Goal: Task Accomplishment & Management: Manage account settings

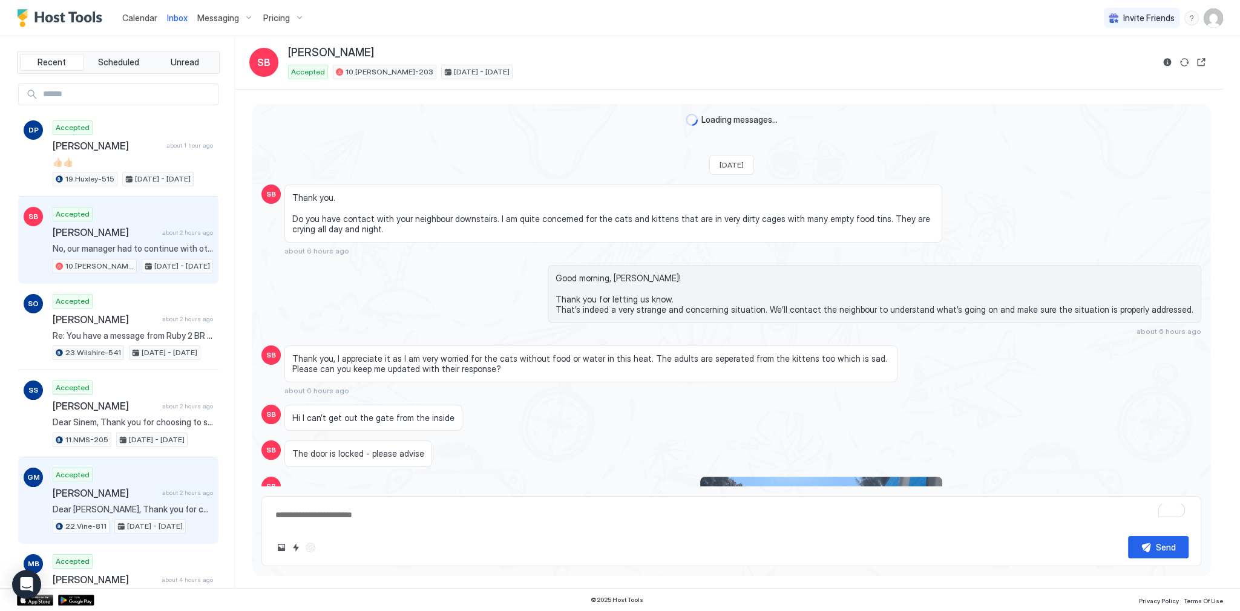
scroll to position [1005, 0]
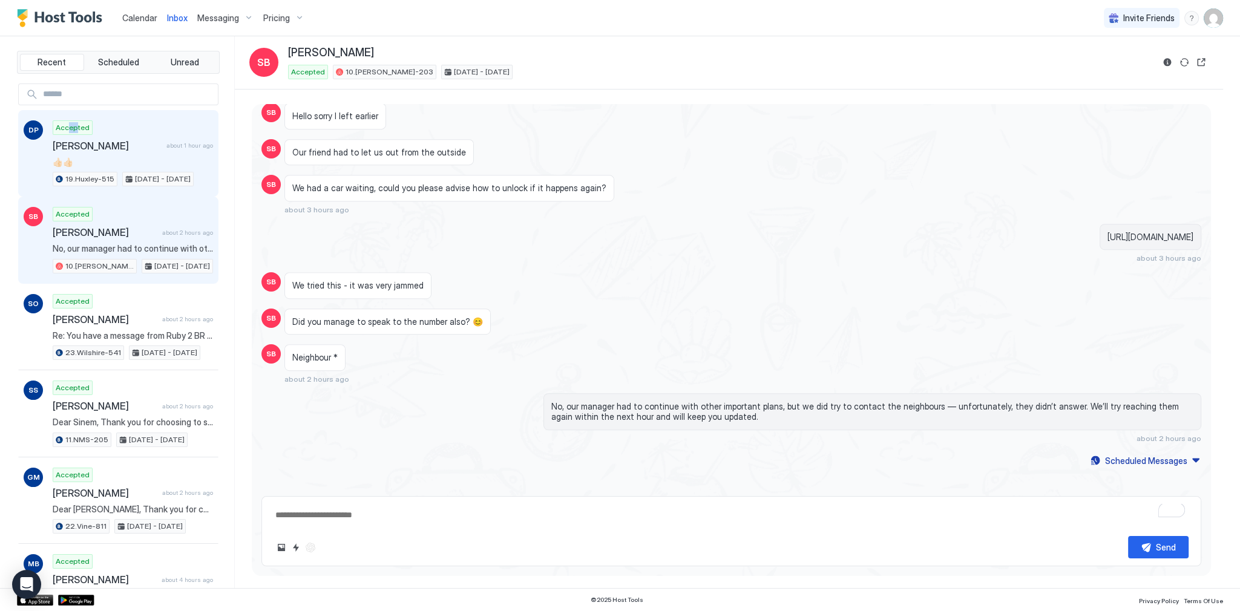
drag, startPoint x: 68, startPoint y: 127, endPoint x: 75, endPoint y: 131, distance: 8.2
click at [74, 131] on span "Accepted" at bounding box center [73, 127] width 34 height 11
click at [161, 133] on div "Accepted Danilo Petrus about 1 hour ago 👍🏻👍🏻 19.Huxley-515 Nov 3 - 15, 2025" at bounding box center [133, 153] width 160 height 67
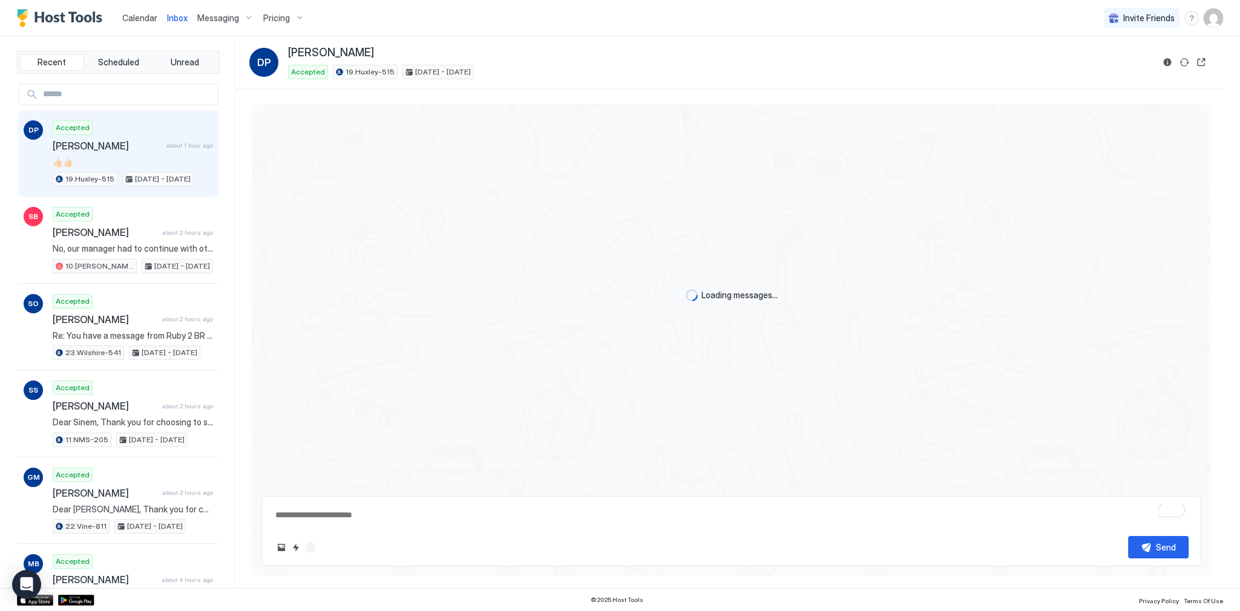
scroll to position [961, 0]
type textarea "*"
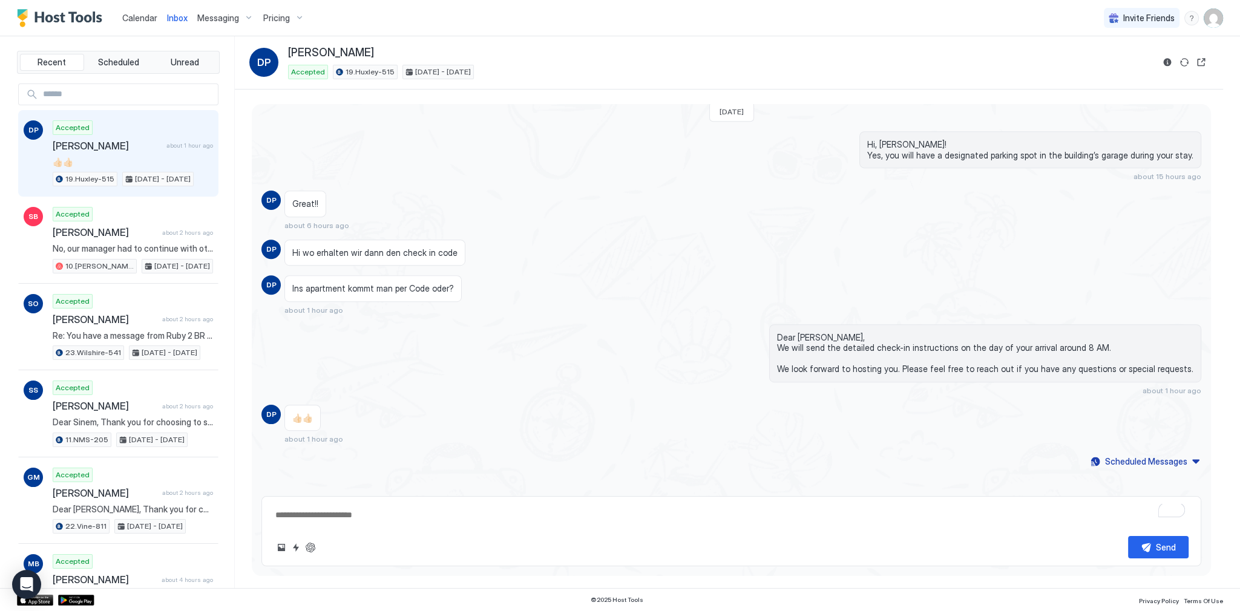
click at [200, 13] on span "Messaging" at bounding box center [218, 18] width 42 height 11
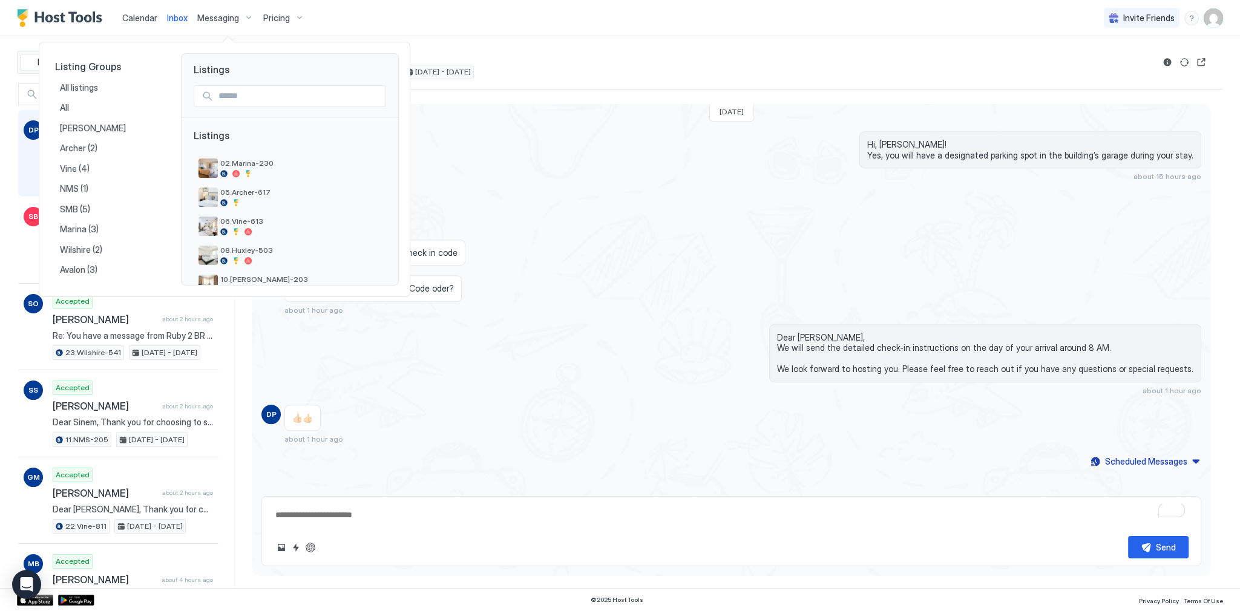
click at [174, 18] on div at bounding box center [620, 305] width 1240 height 611
click at [174, 18] on span "Inbox" at bounding box center [177, 18] width 21 height 10
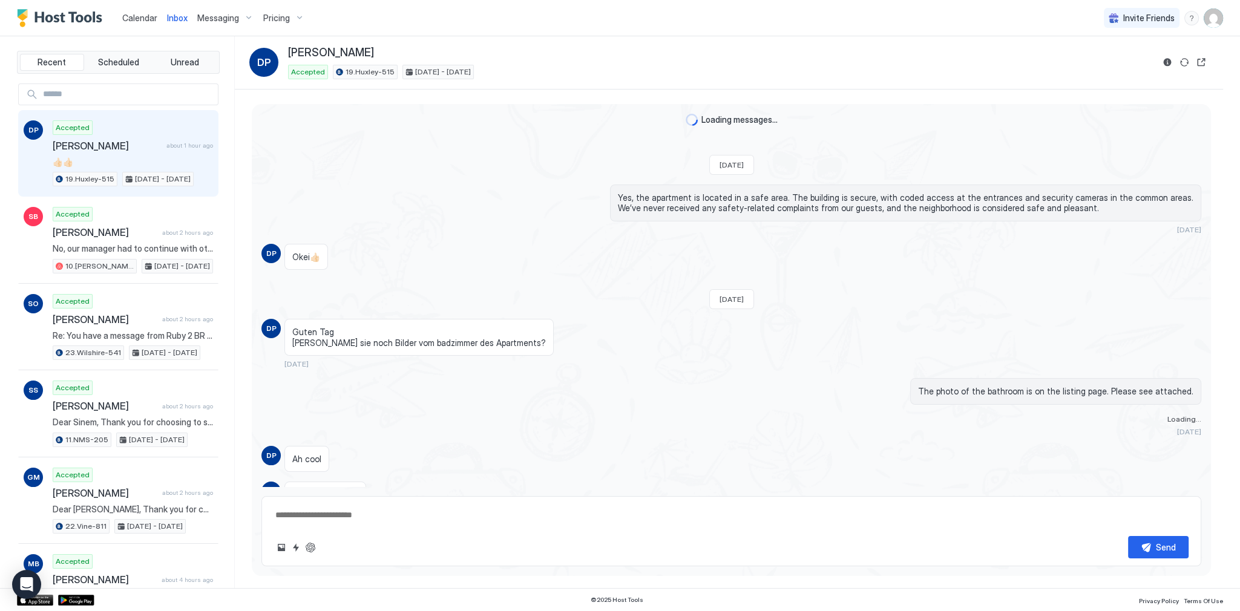
scroll to position [961, 0]
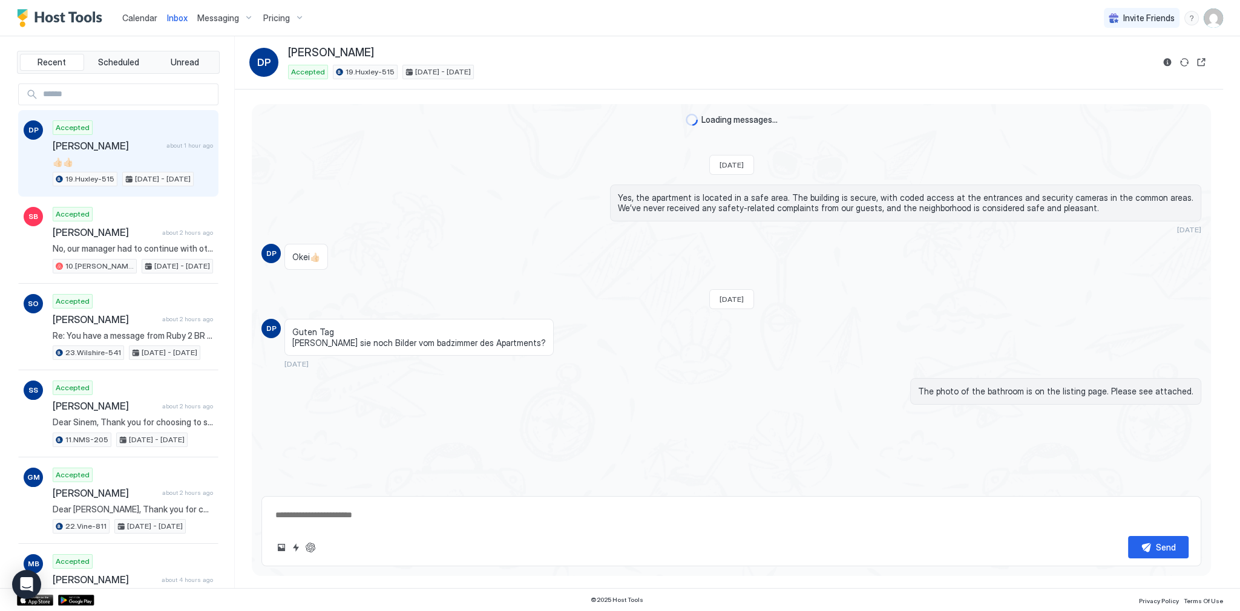
scroll to position [1114, 0]
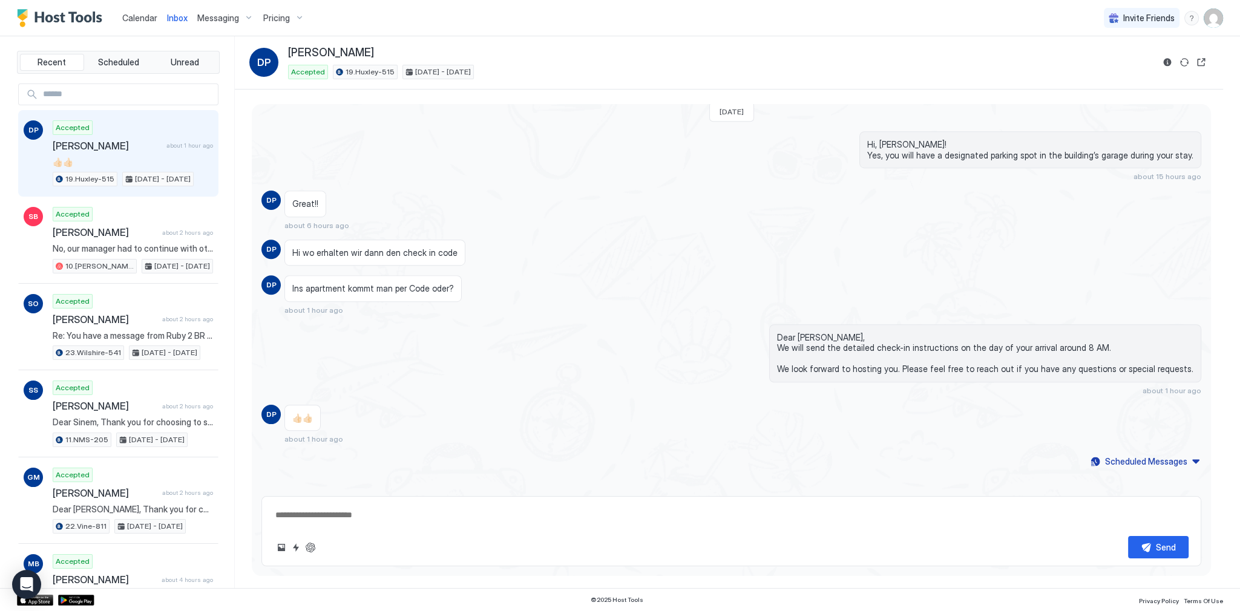
click at [134, 17] on span "Calendar" at bounding box center [139, 18] width 35 height 10
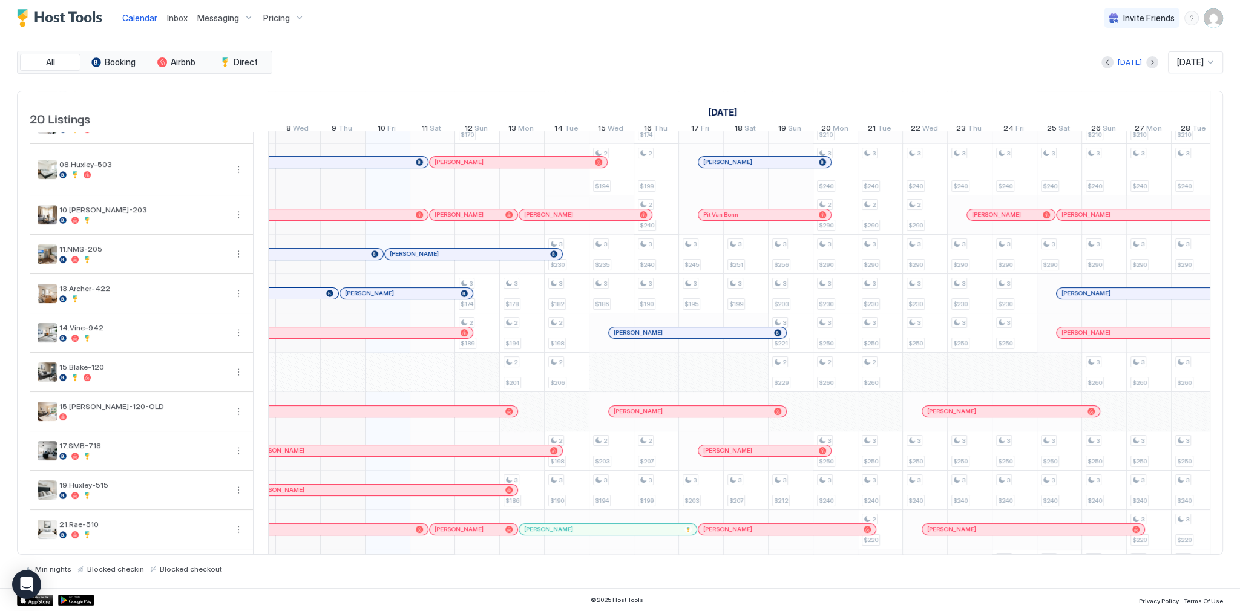
scroll to position [48, 0]
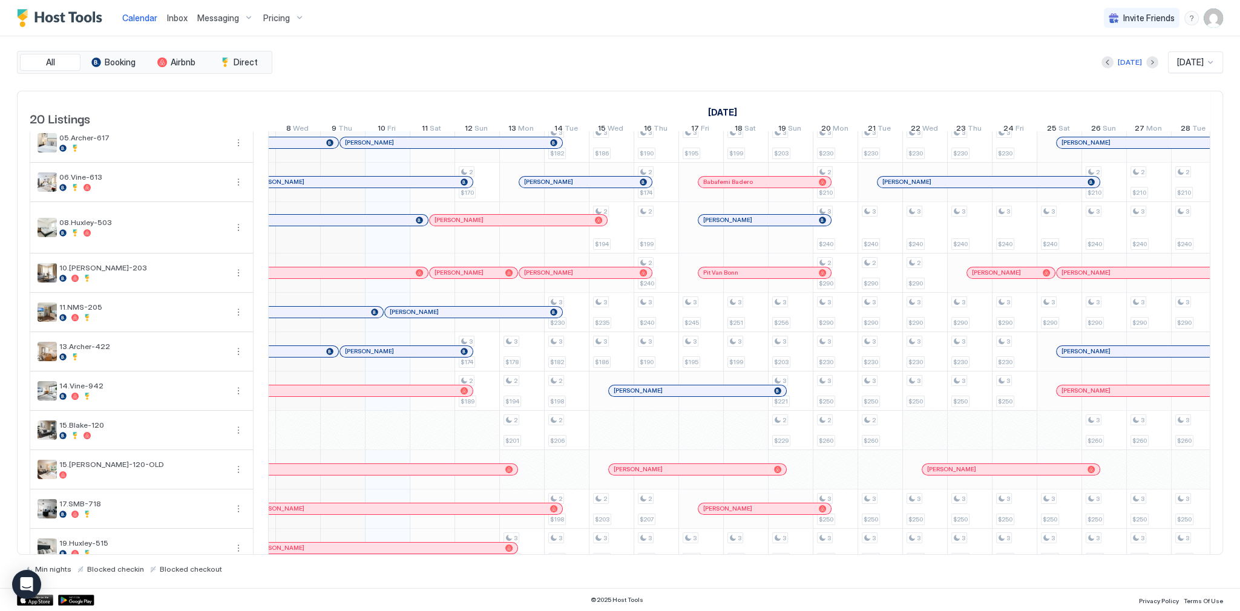
click at [416, 316] on span "[PERSON_NAME]" at bounding box center [414, 312] width 49 height 8
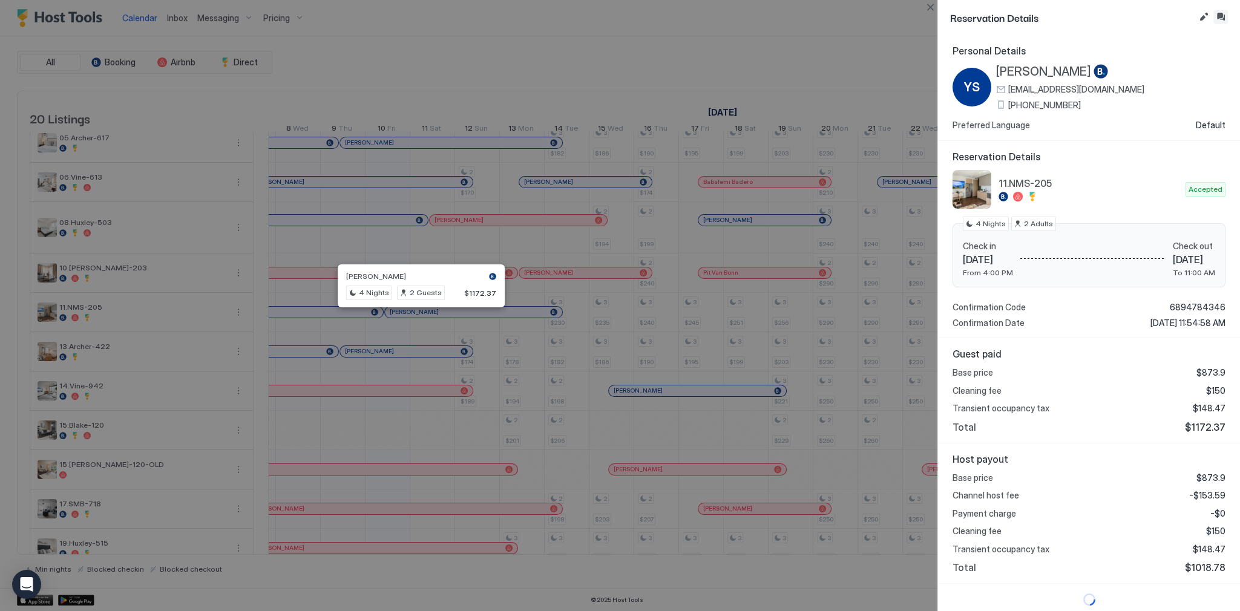
click at [1220, 19] on button "Inbox" at bounding box center [1221, 17] width 15 height 15
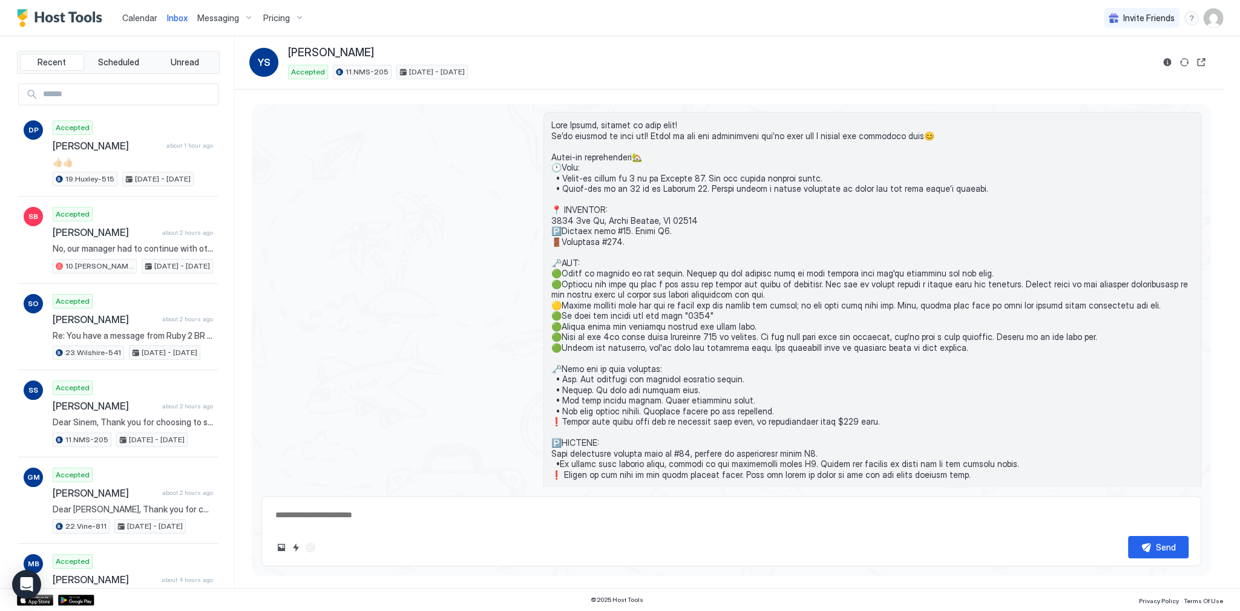
scroll to position [1128, 0]
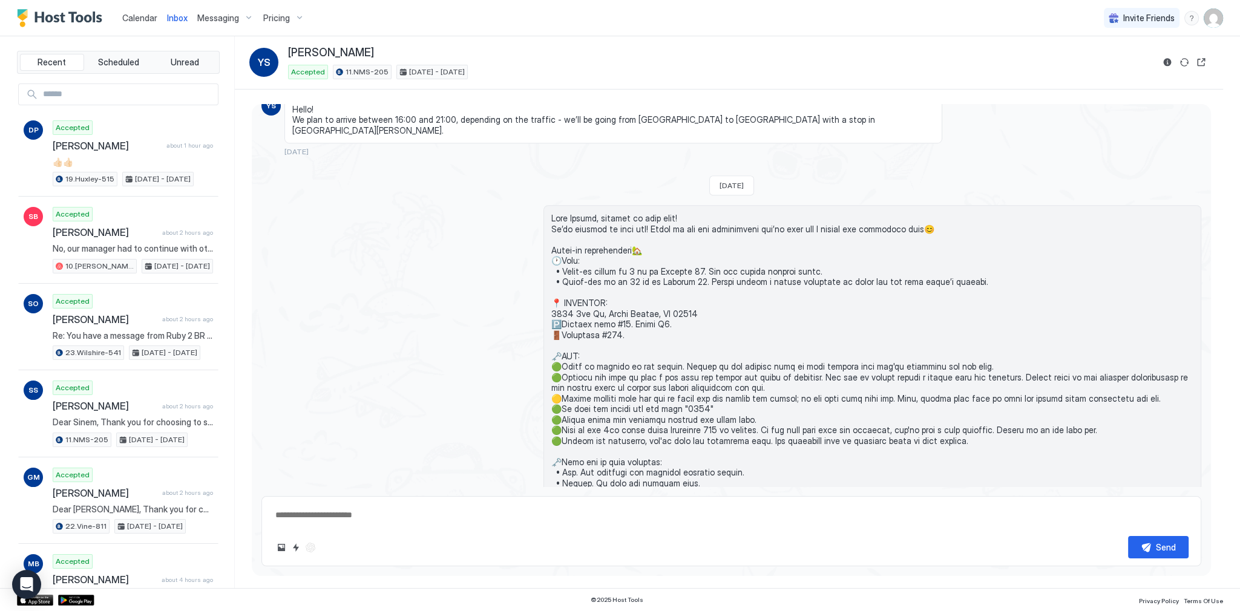
click at [651, 338] on span at bounding box center [872, 509] width 642 height 593
click at [621, 279] on span at bounding box center [872, 509] width 642 height 593
click at [596, 180] on div "Loading messages... Last Sunday Dear Yuliya, Thank you for choosing to stay at …" at bounding box center [731, 393] width 959 height 2834
type textarea "*"
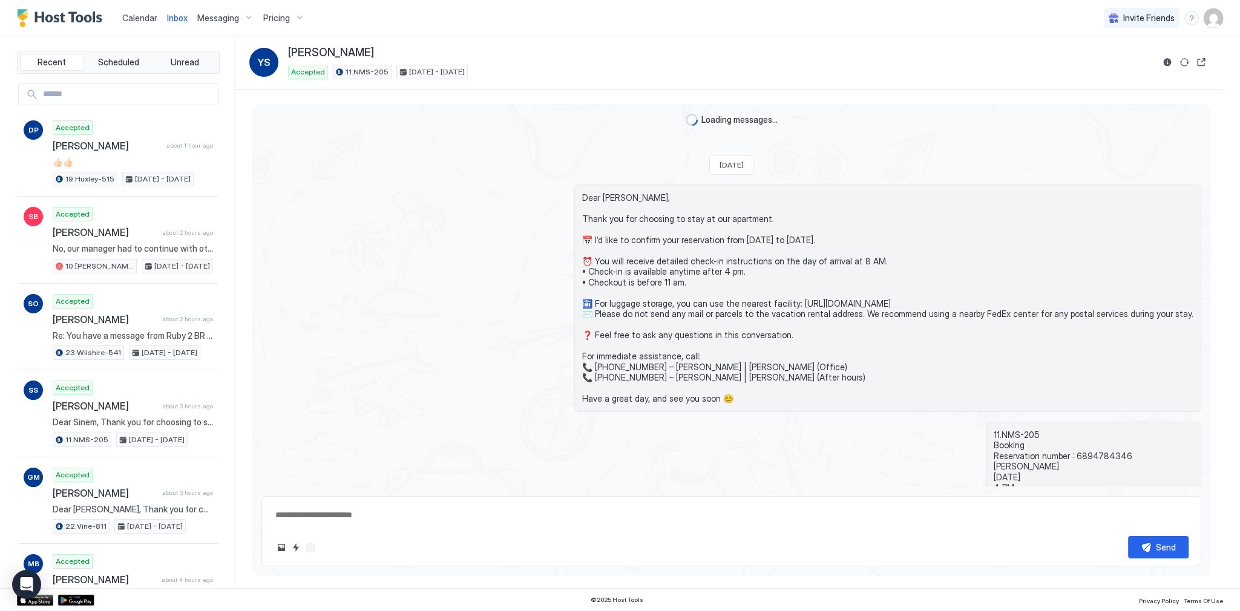
scroll to position [1559, 0]
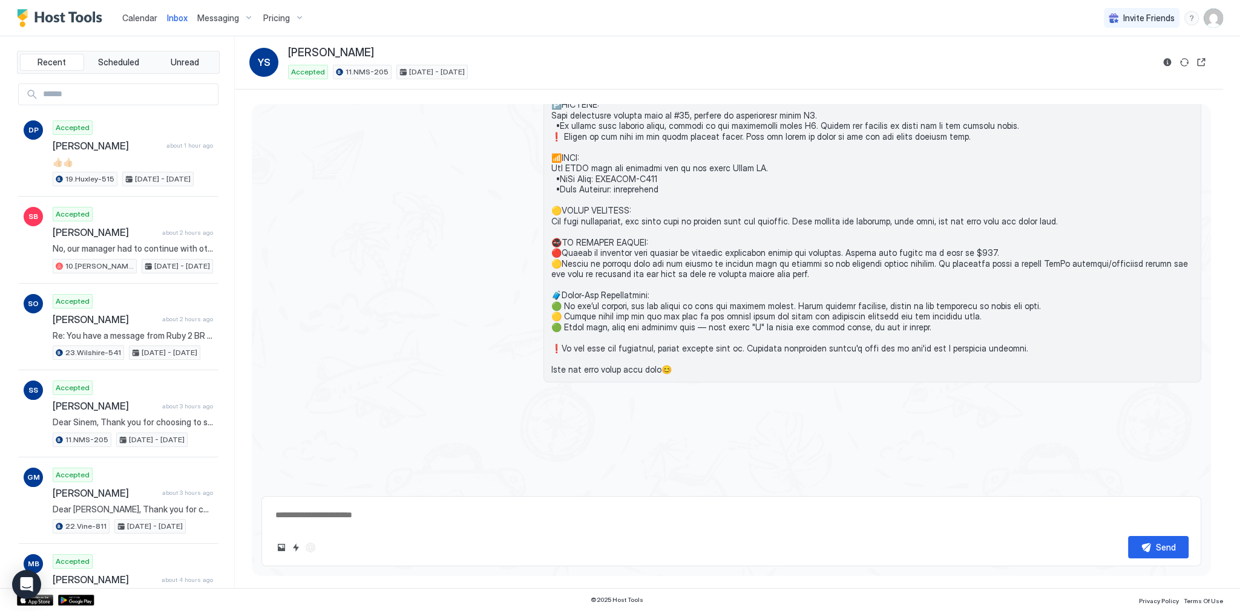
type textarea "*"
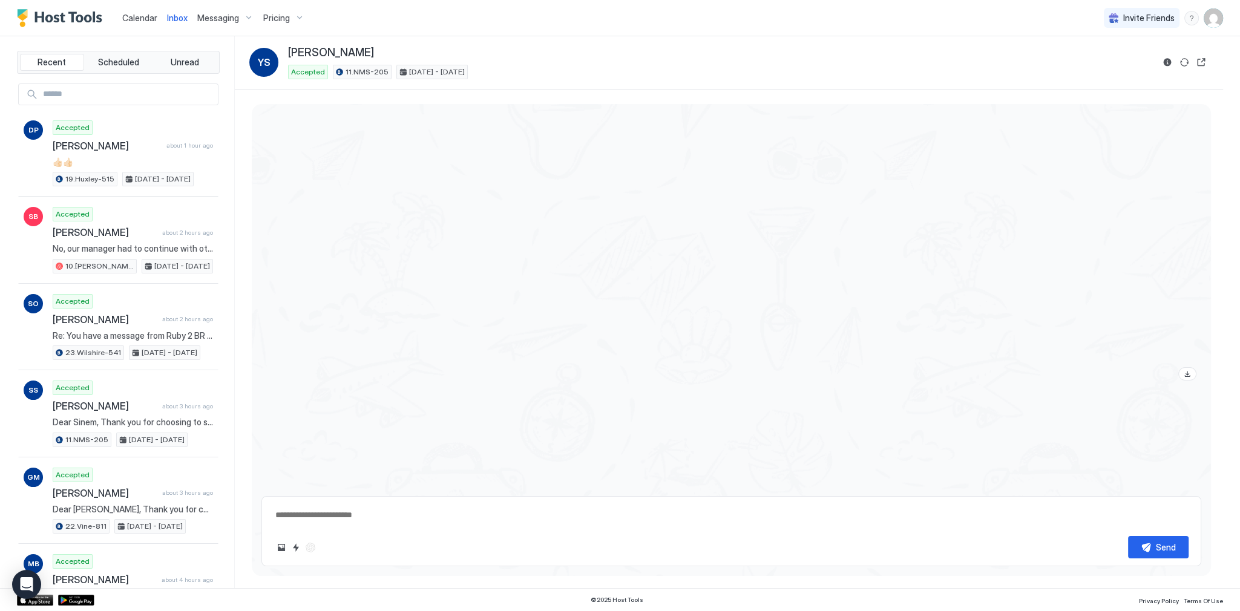
scroll to position [2435, 0]
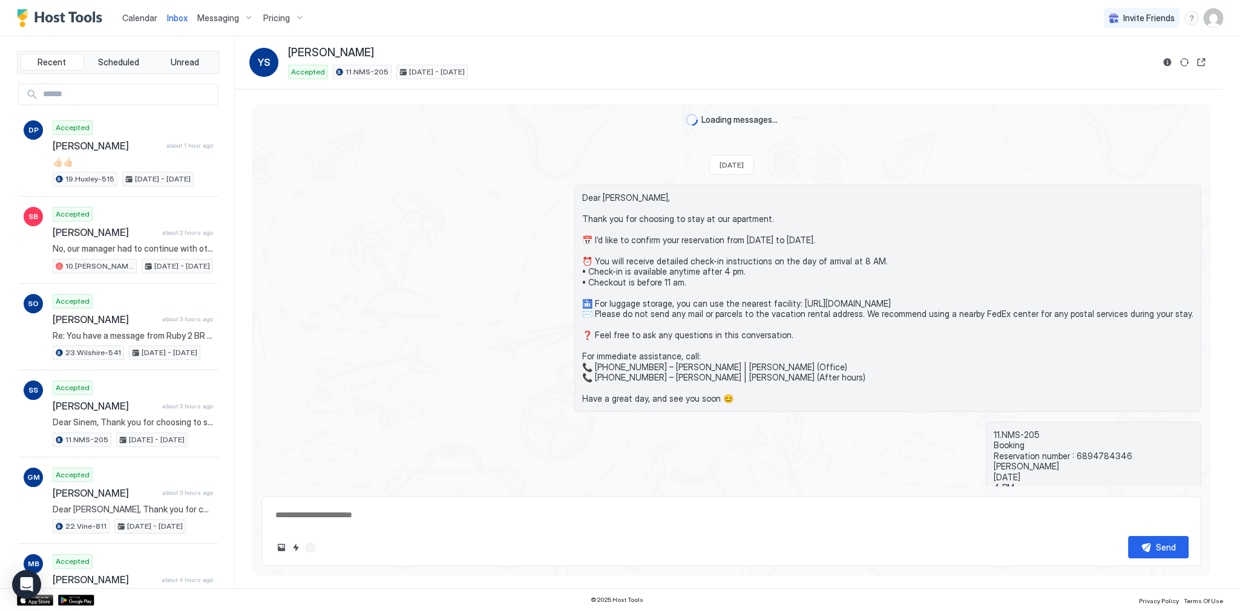
scroll to position [1559, 0]
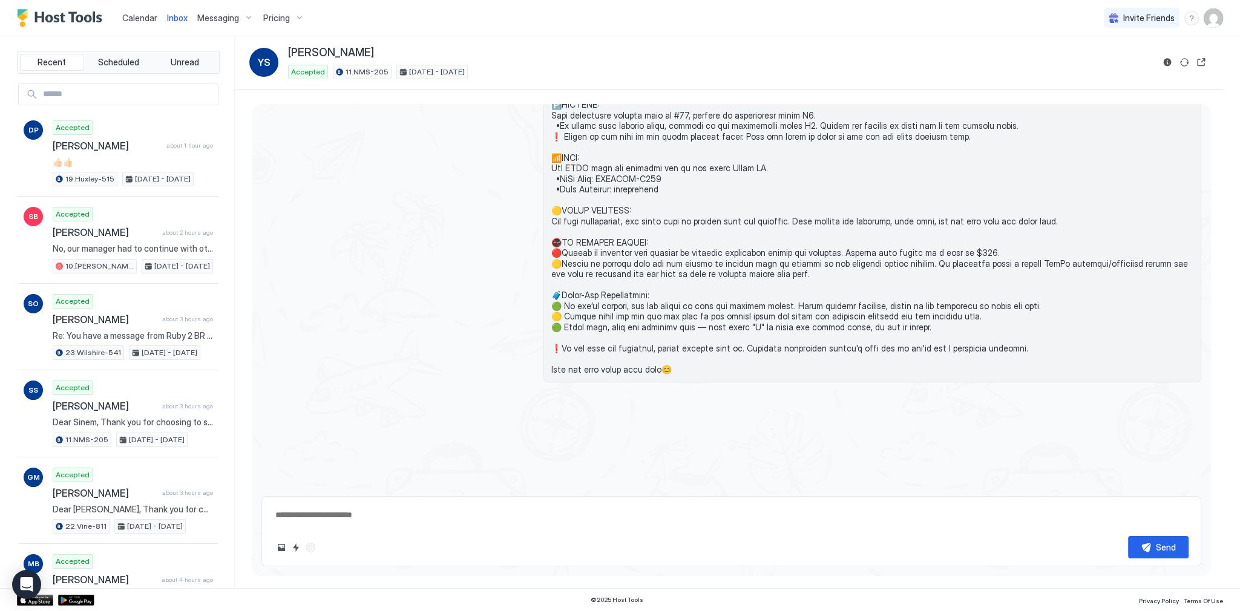
click at [140, 13] on span "Calendar" at bounding box center [139, 18] width 35 height 10
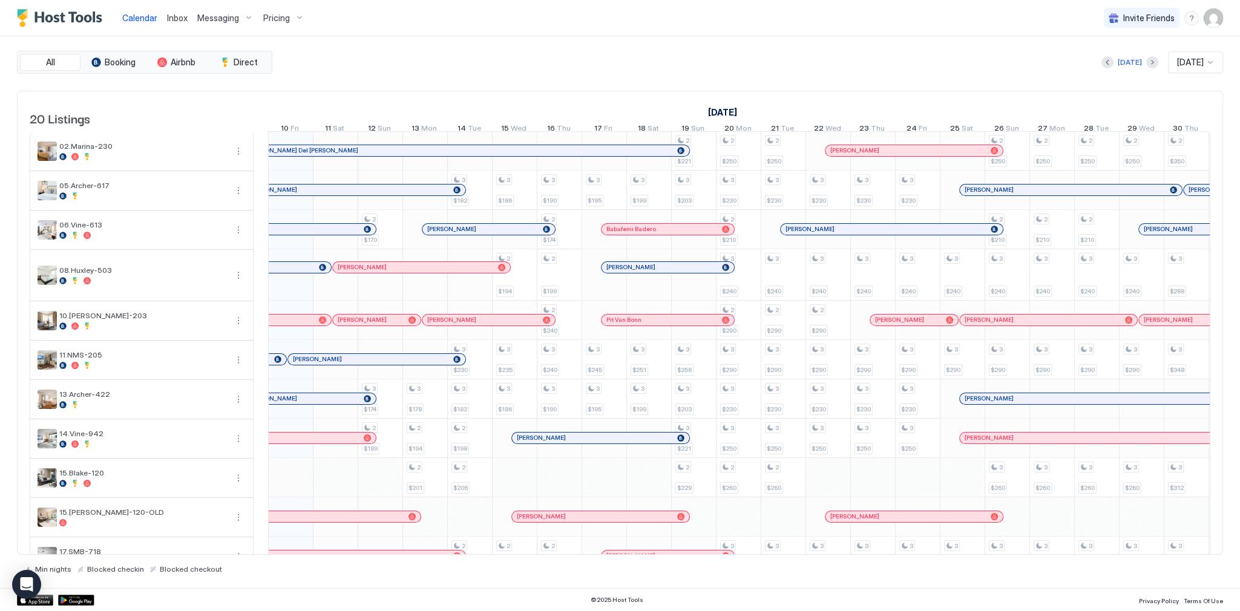
scroll to position [0, 673]
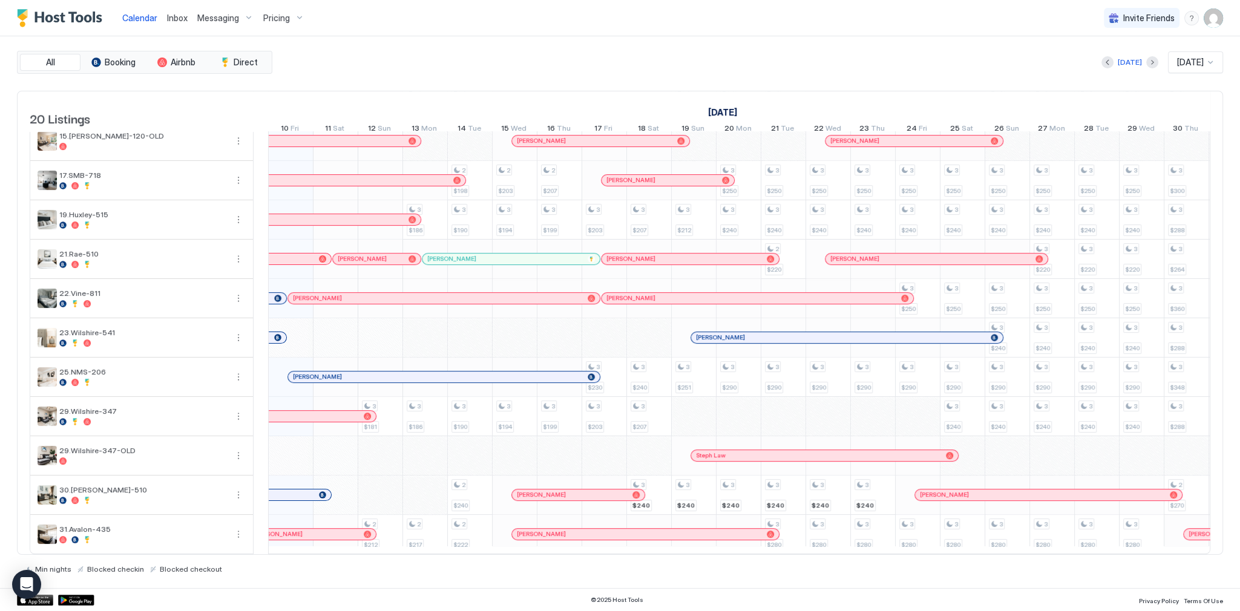
click at [311, 493] on div "[PERSON_NAME]" at bounding box center [265, 495] width 133 height 11
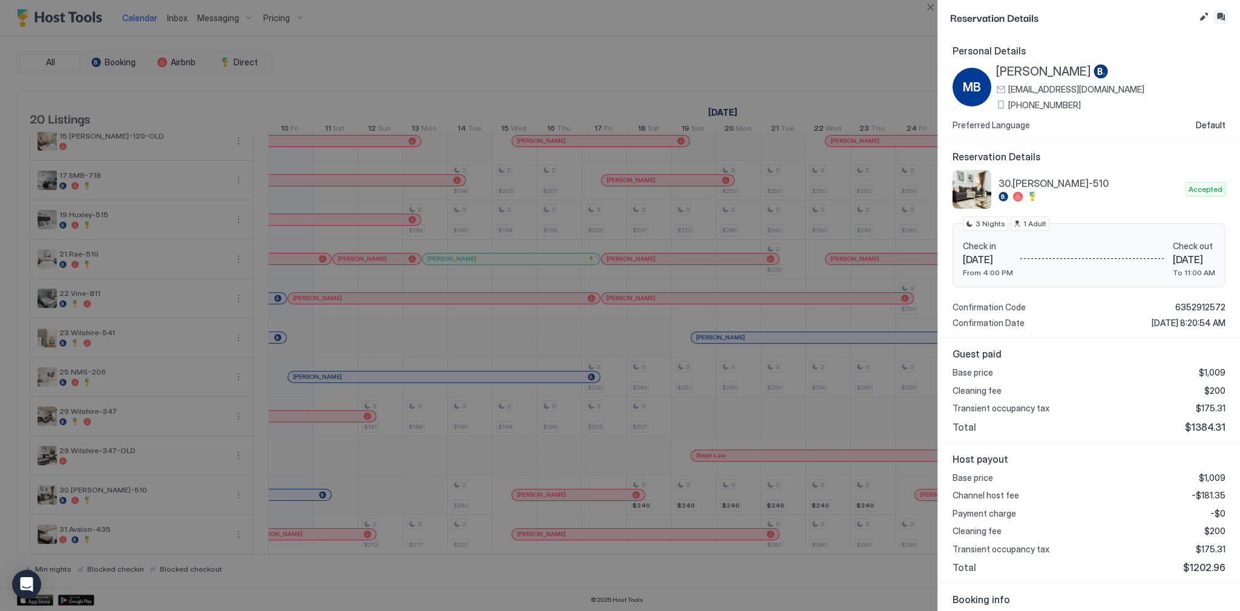
click at [1219, 16] on button "Inbox" at bounding box center [1221, 17] width 15 height 15
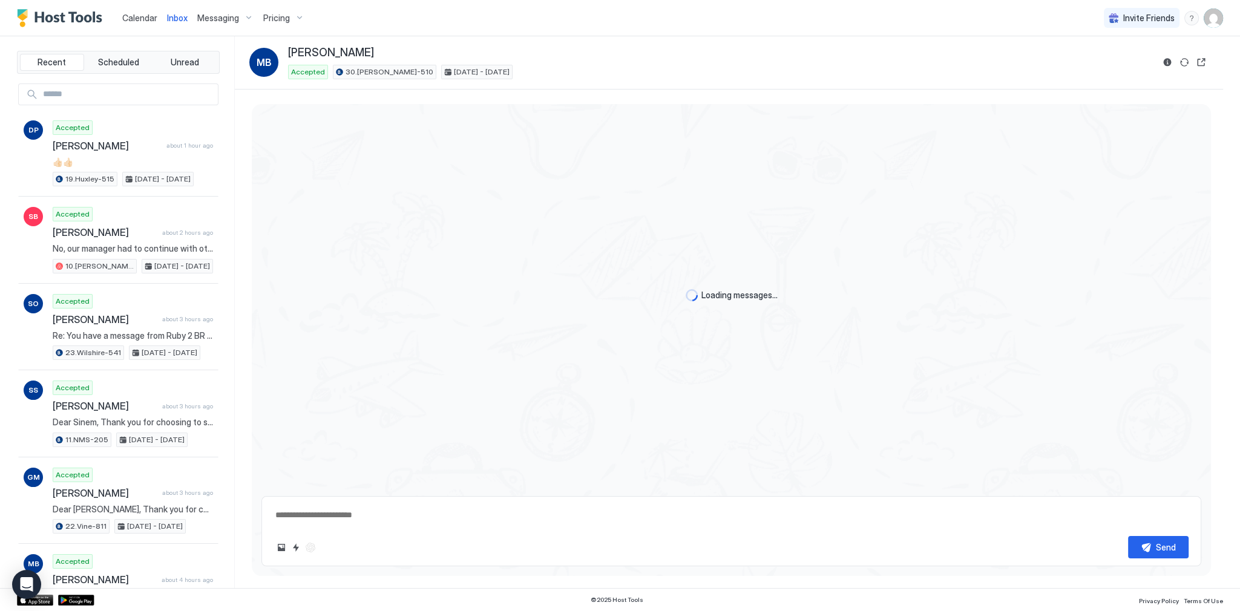
scroll to position [1086, 0]
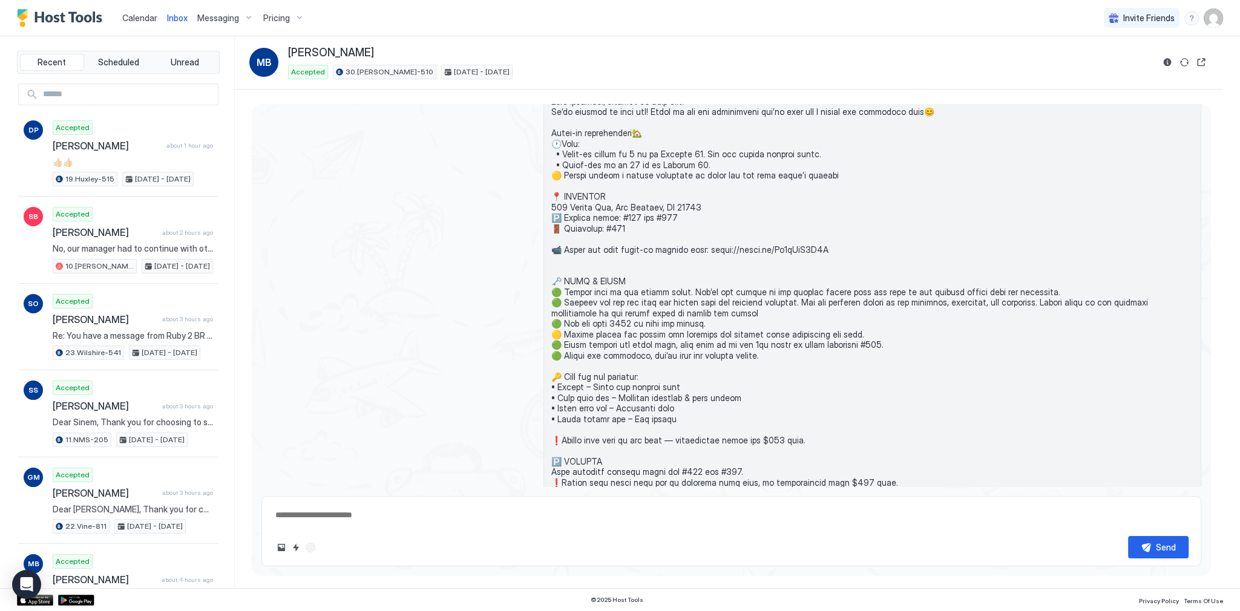
scroll to position [395, 0]
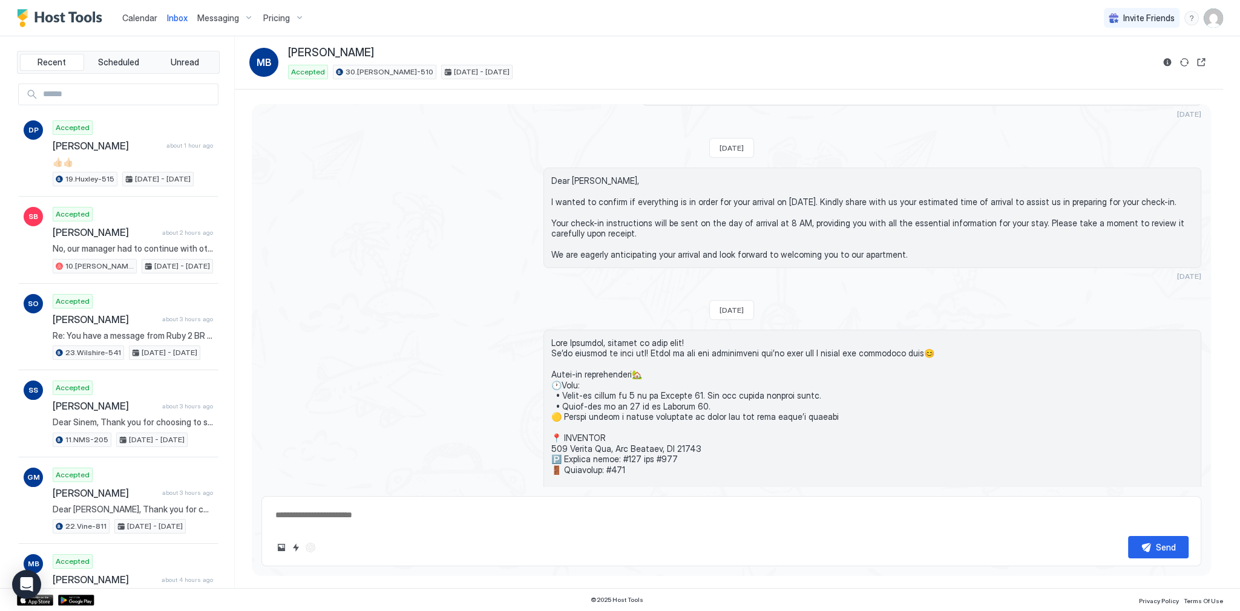
click at [590, 181] on span "Dear [PERSON_NAME], I wanted to confirm if everything is in order for your arri…" at bounding box center [872, 218] width 642 height 85
copy span "Dear [PERSON_NAME],"
type textarea "*"
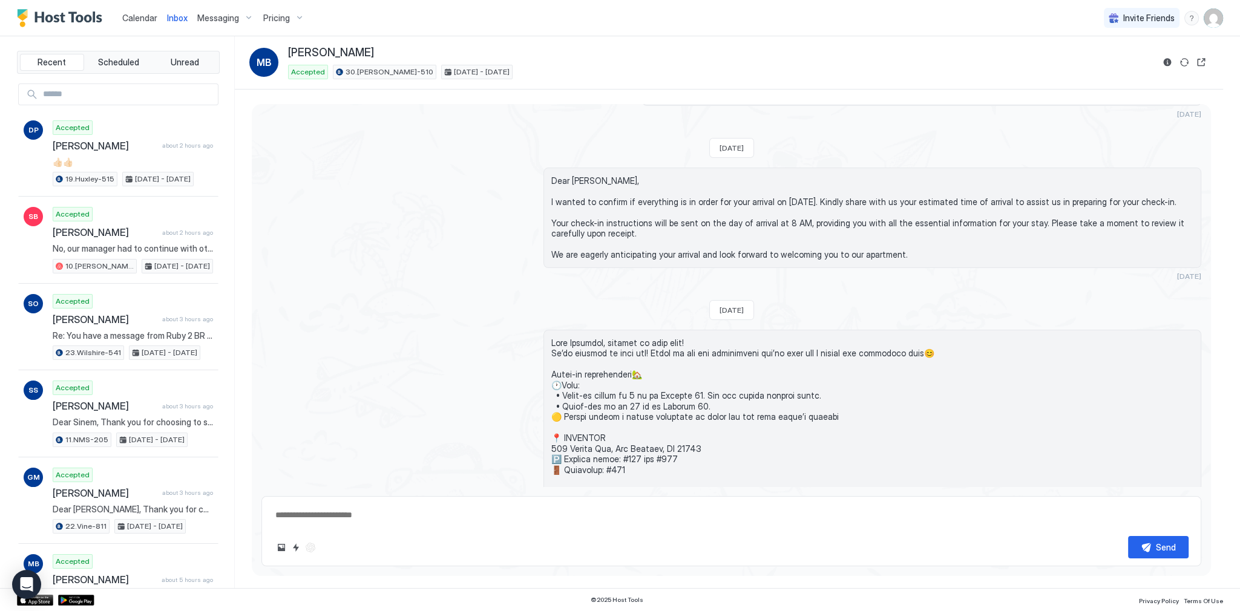
click at [149, 13] on span "Calendar" at bounding box center [139, 18] width 35 height 10
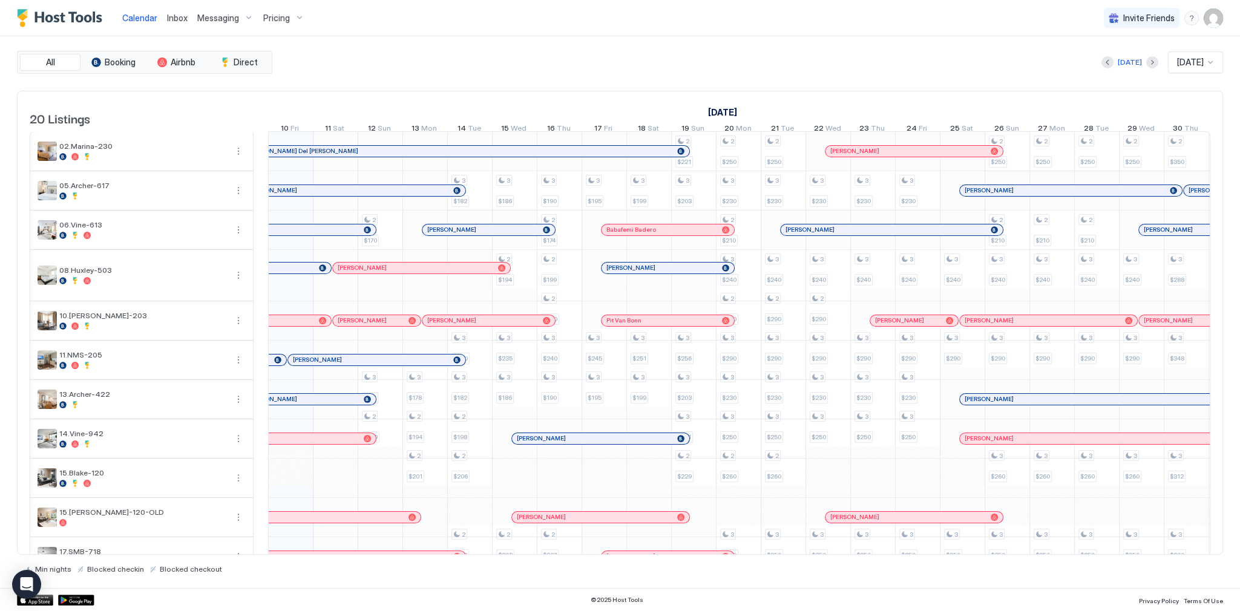
scroll to position [0, 673]
click at [845, 91] on div "20 Listings [DATE] [DATE] [DATE] 25 Thu 26 Fri 27 Sat 28 Sun 29 Mon 30 Tue 1 We…" at bounding box center [620, 323] width 1206 height 465
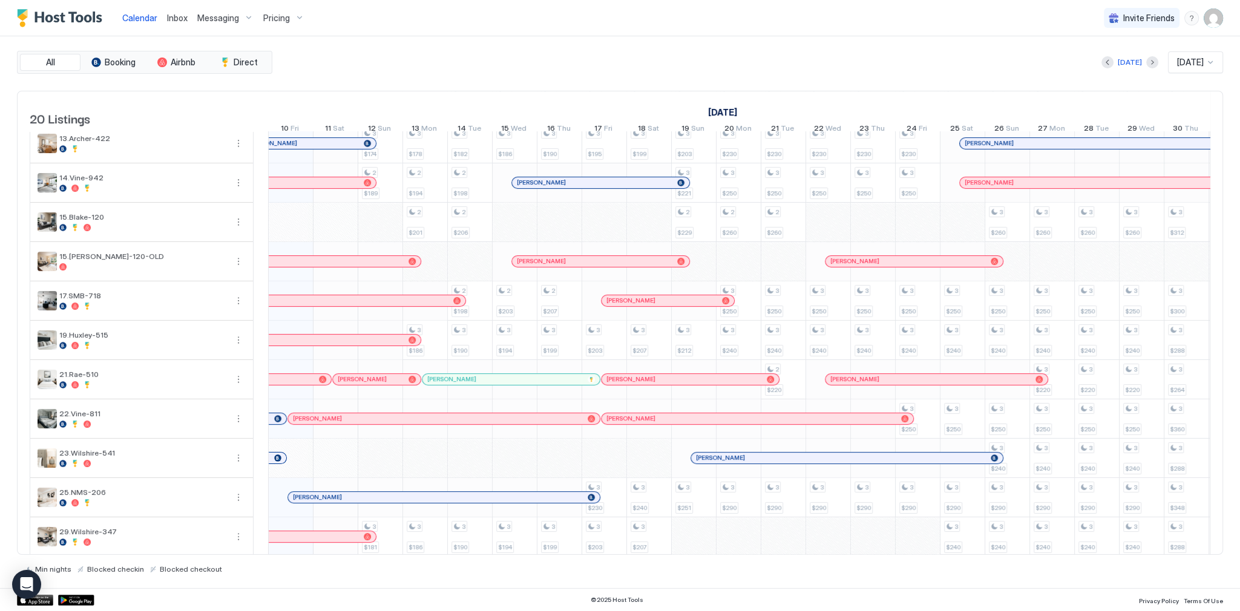
scroll to position [387, 0]
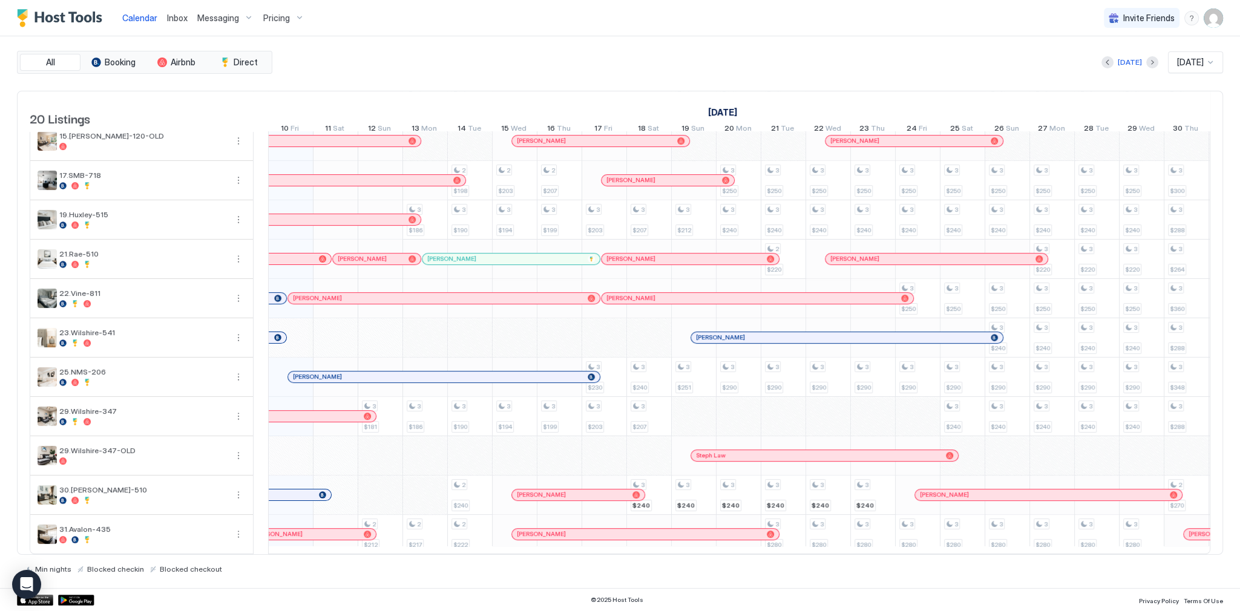
click at [755, 51] on div "[DATE] [DATE]" at bounding box center [749, 62] width 949 height 22
click at [129, 16] on span "Calendar" at bounding box center [139, 18] width 35 height 10
click at [515, 63] on div "[DATE] [DATE]" at bounding box center [749, 62] width 949 height 22
click at [789, 31] on div "Calendar Inbox Messaging Pricing Invite Friends SG" at bounding box center [620, 18] width 1240 height 36
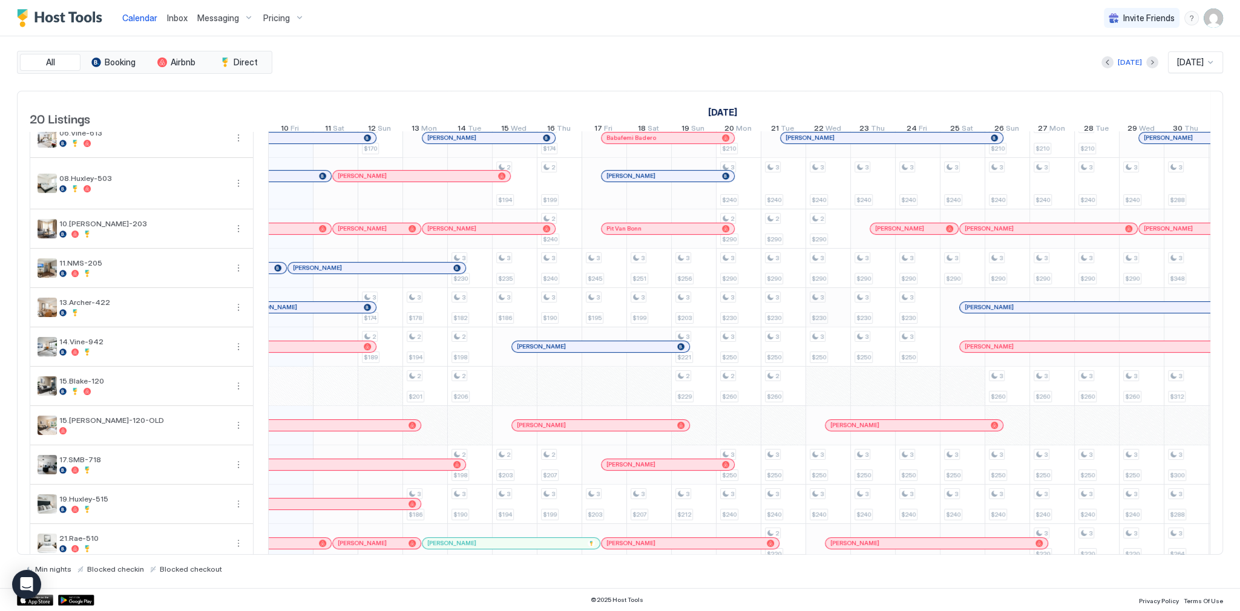
scroll to position [0, 0]
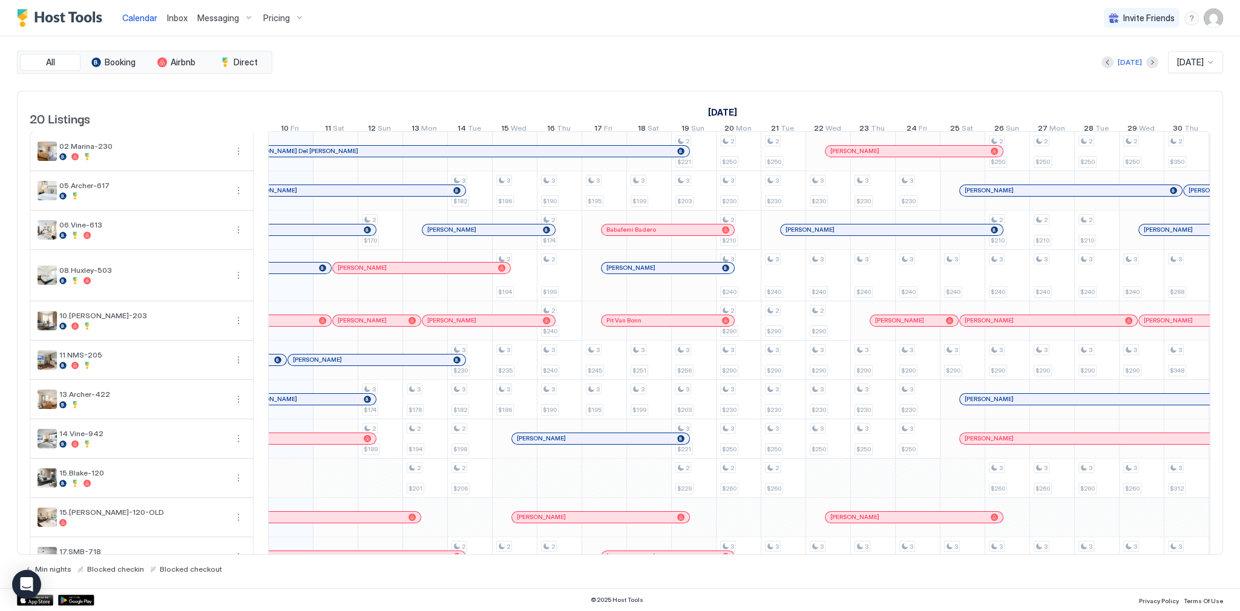
click at [142, 17] on span "Calendar" at bounding box center [139, 18] width 35 height 10
click at [87, 18] on img "Host Tools Logo" at bounding box center [62, 18] width 91 height 18
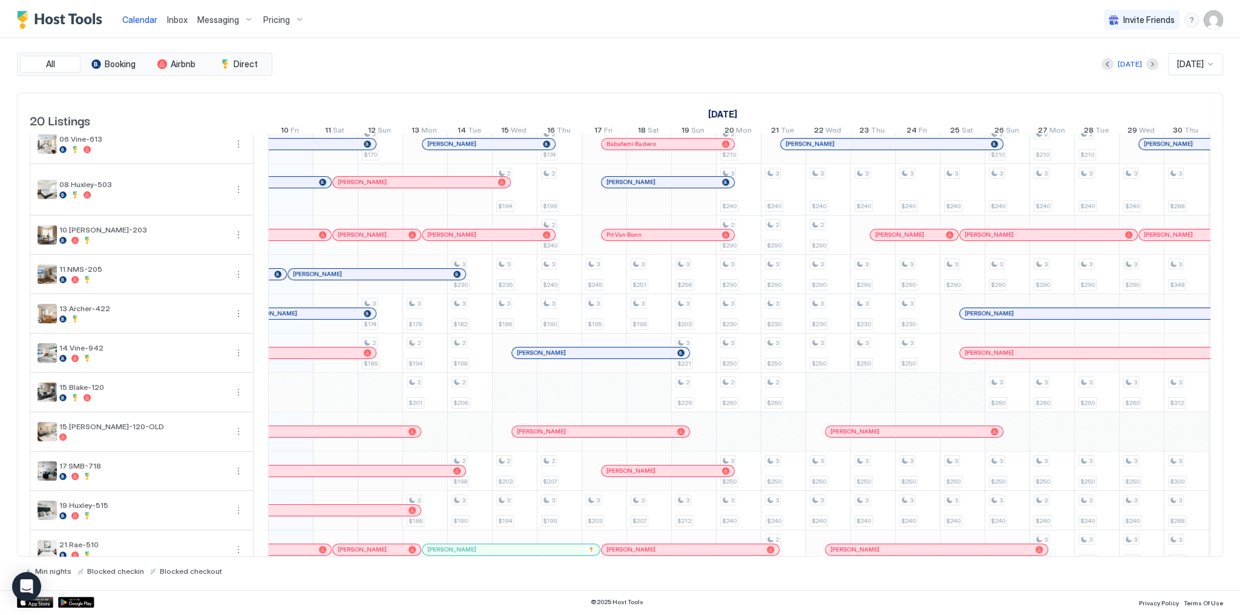
scroll to position [387, 0]
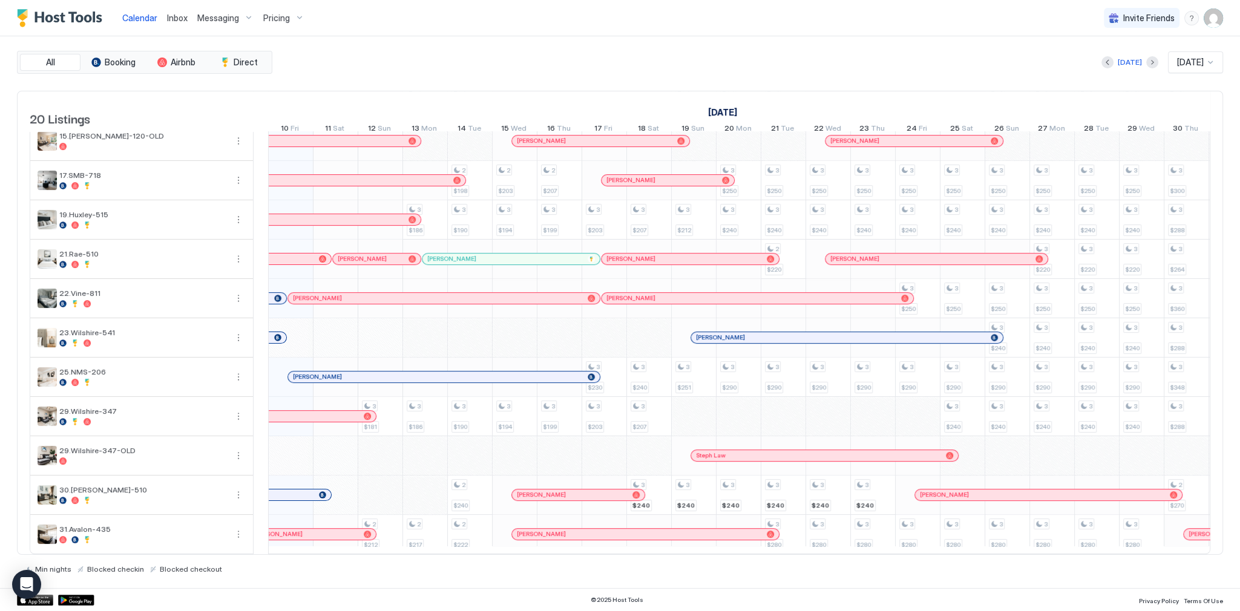
click at [557, 255] on div "[PERSON_NAME]" at bounding box center [505, 259] width 156 height 8
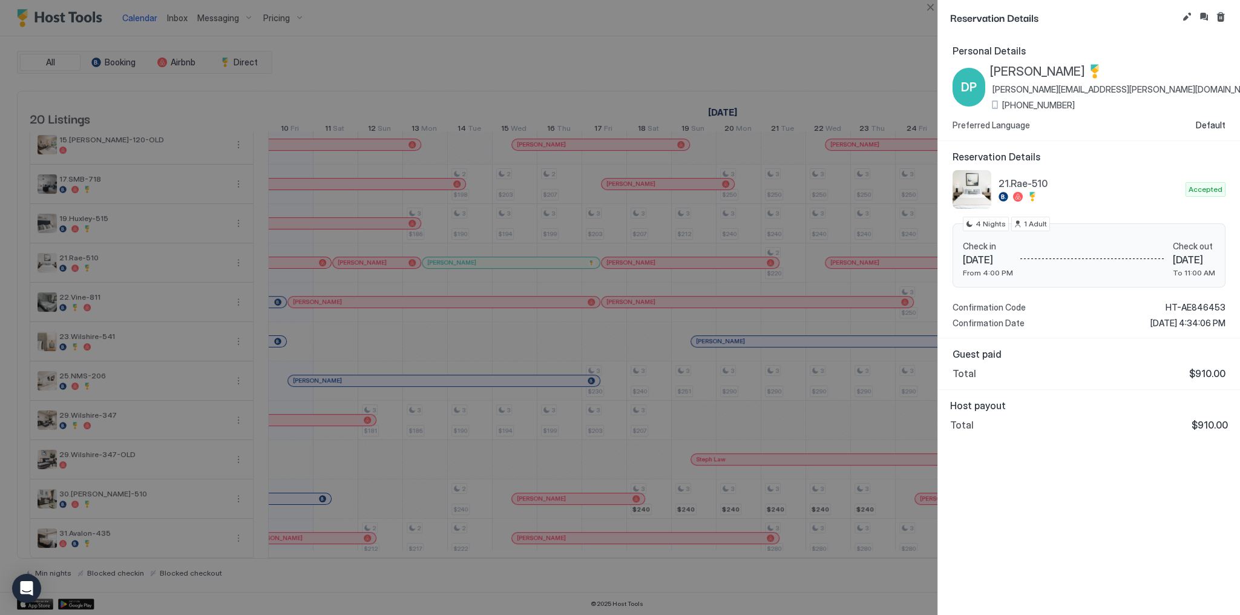
scroll to position [384, 0]
click at [441, 80] on div at bounding box center [620, 307] width 1240 height 615
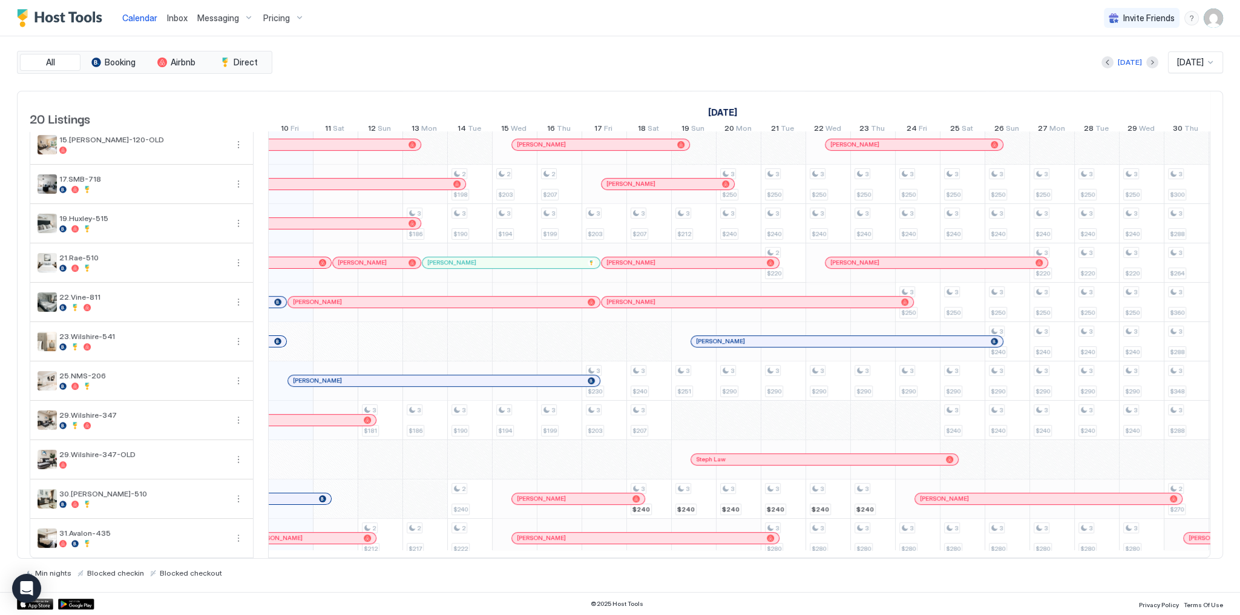
click at [474, 258] on div "[PERSON_NAME]" at bounding box center [505, 262] width 156 height 8
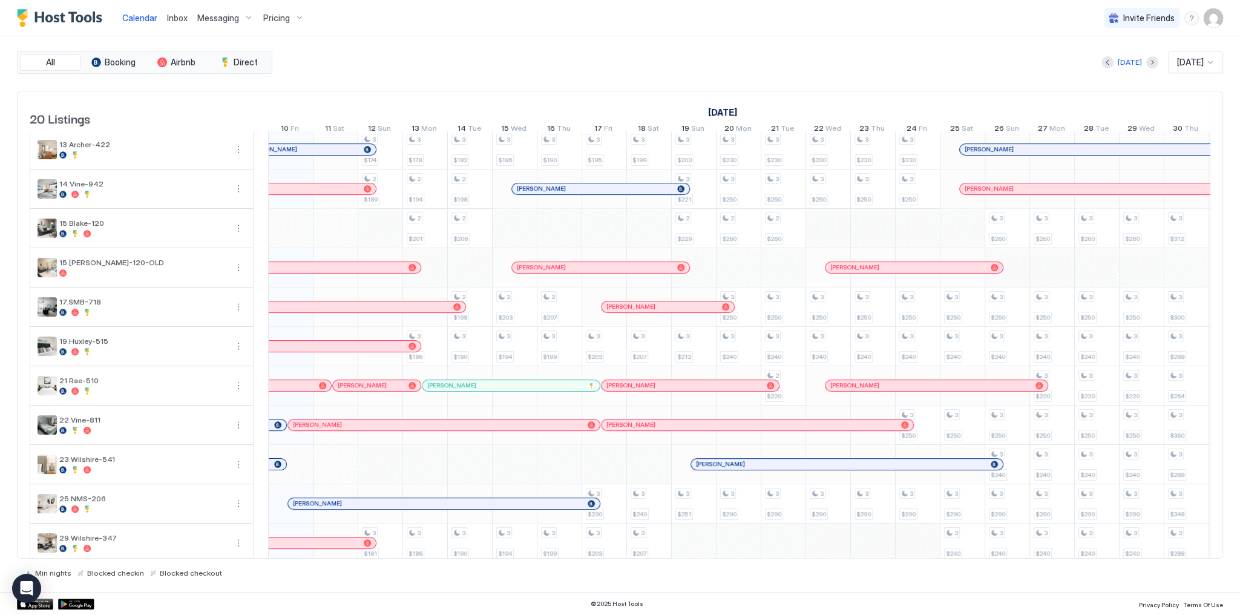
scroll to position [238, 0]
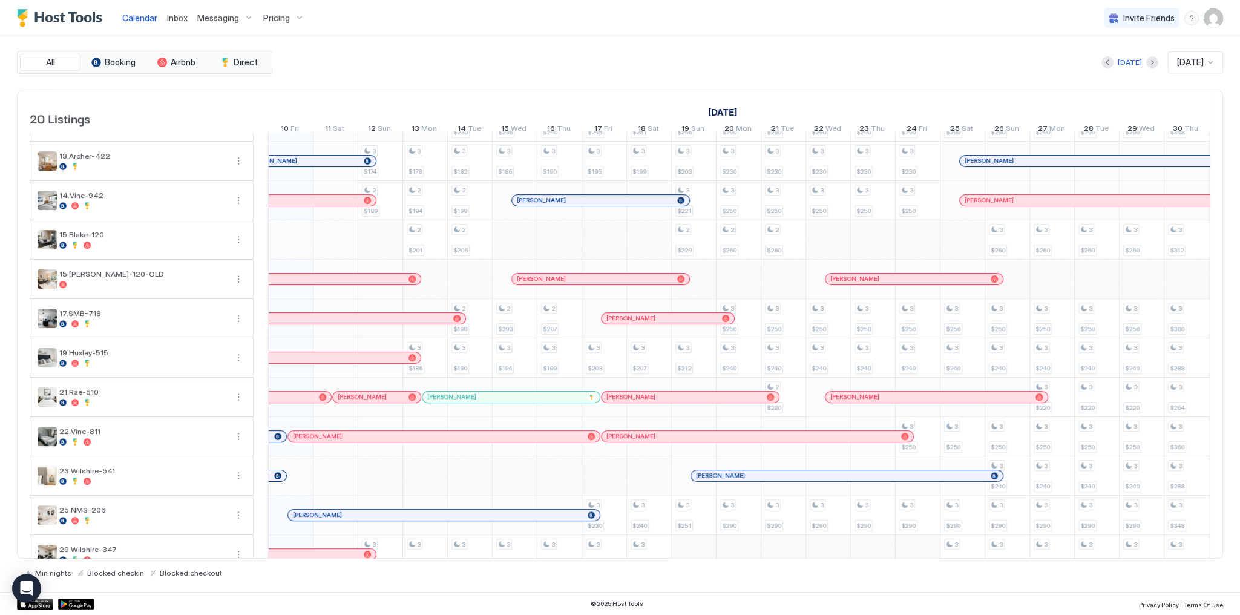
drag, startPoint x: 262, startPoint y: 0, endPoint x: 547, endPoint y: 57, distance: 291.3
click at [547, 57] on div "[DATE] [DATE]" at bounding box center [749, 62] width 949 height 22
click at [469, 401] on div "[PERSON_NAME]" at bounding box center [505, 397] width 156 height 8
click at [403, 58] on div "[DATE] [DATE]" at bounding box center [749, 62] width 949 height 22
click at [838, 34] on div "Calendar Inbox Messaging Pricing Invite Friends SG" at bounding box center [620, 18] width 1240 height 36
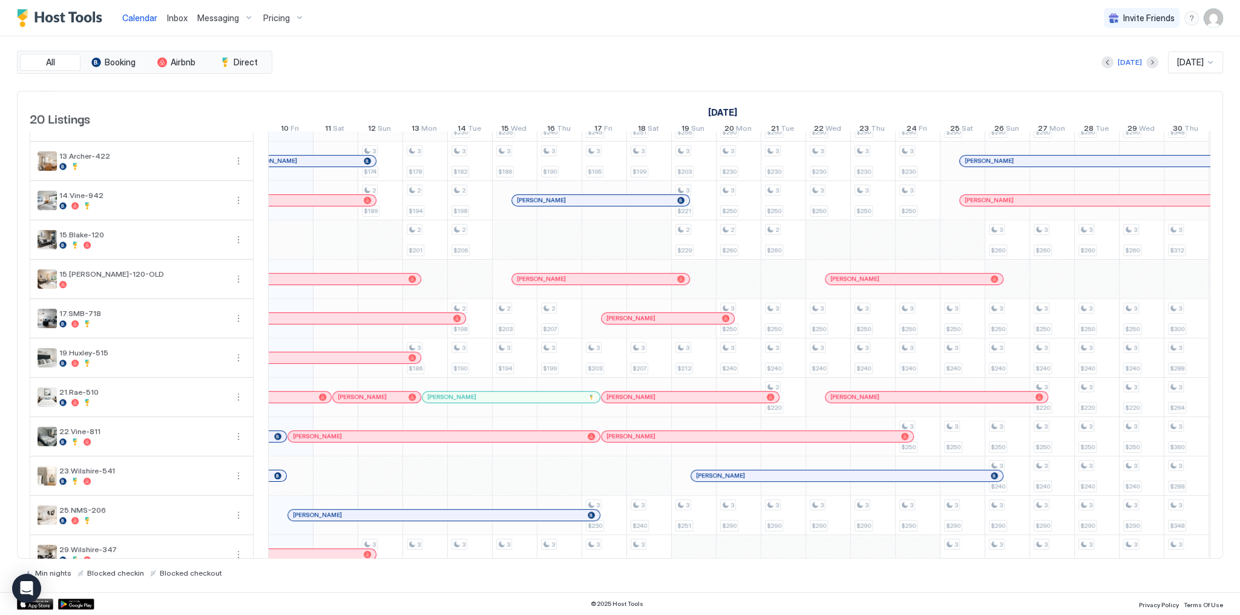
click at [827, 39] on div "All Booking Airbnb Direct [DATE] [DATE] 20 Listings [DATE] [DATE] [DATE] 25 Thu…" at bounding box center [620, 314] width 1206 height 556
